Goal: Find specific page/section: Find specific page/section

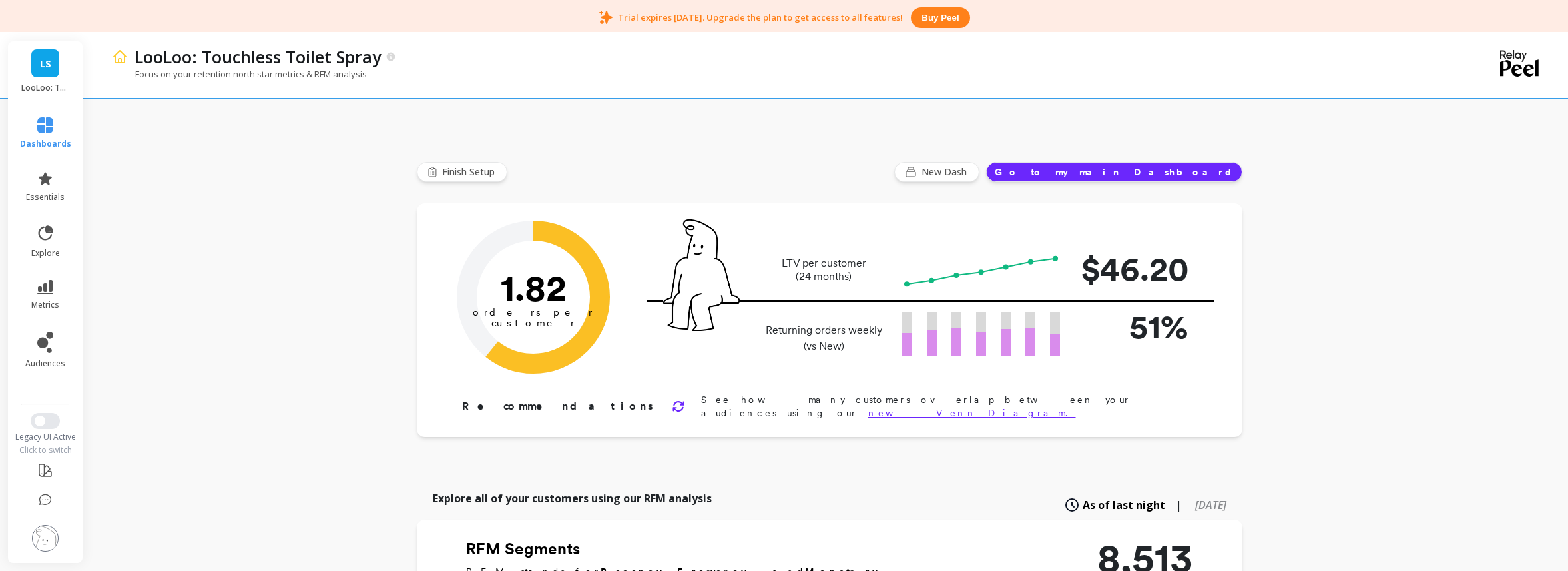
click at [53, 75] on link "LS" at bounding box center [45, 63] width 28 height 28
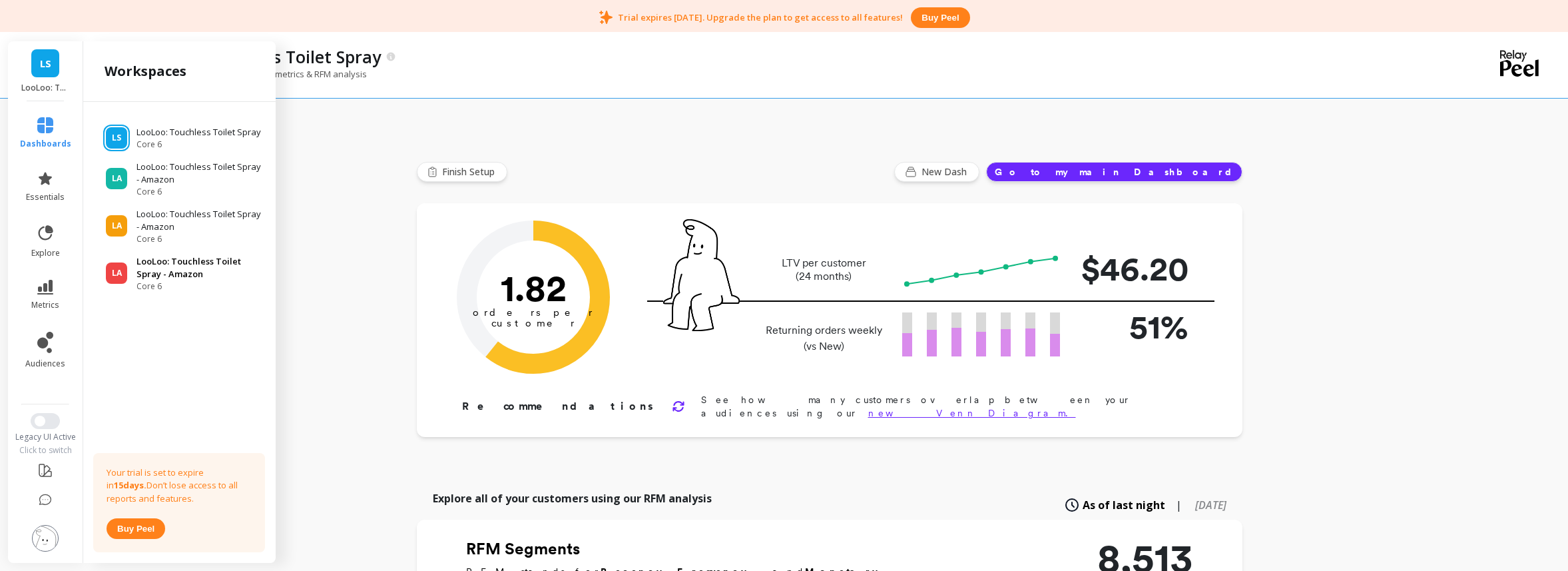
click at [174, 278] on p "LooLoo: Touchless Toilet Spray - Amazon" at bounding box center [200, 269] width 126 height 26
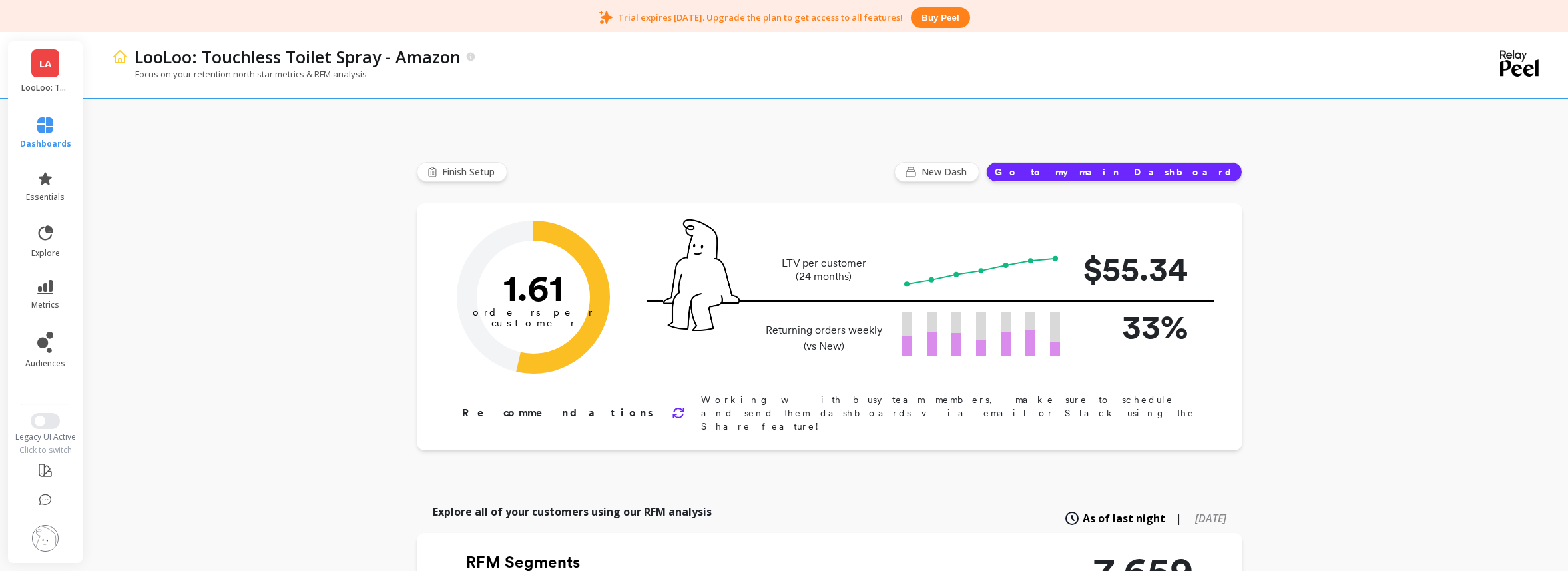
click at [43, 74] on link "LA" at bounding box center [45, 63] width 28 height 28
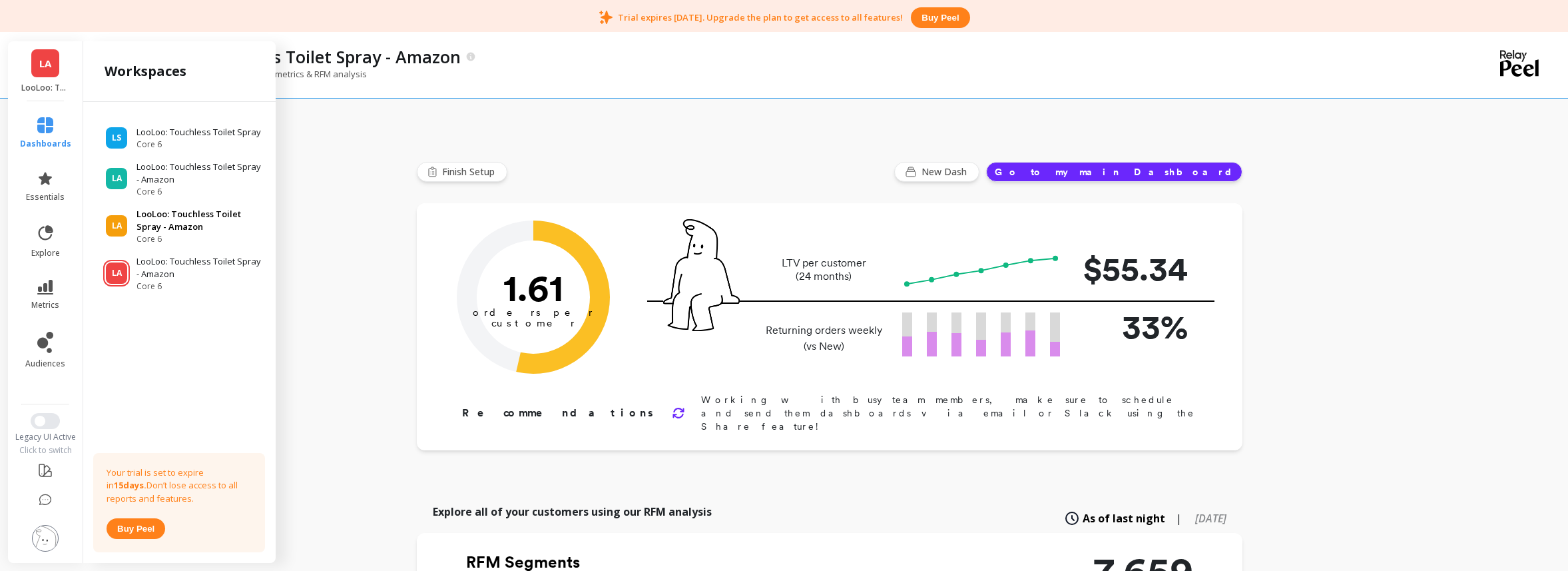
click at [159, 211] on p "LooLoo: Touchless Toilet Spray - Amazon" at bounding box center [200, 221] width 126 height 26
